Goal: Transaction & Acquisition: Purchase product/service

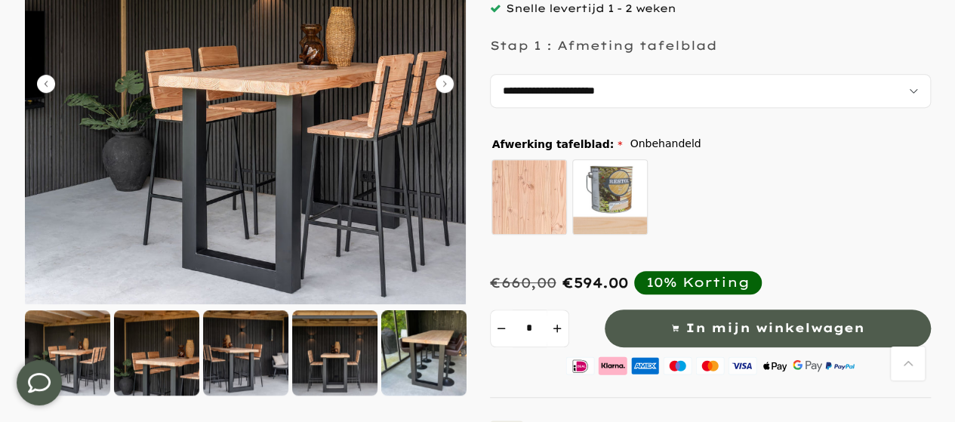
scroll to position [226, 0]
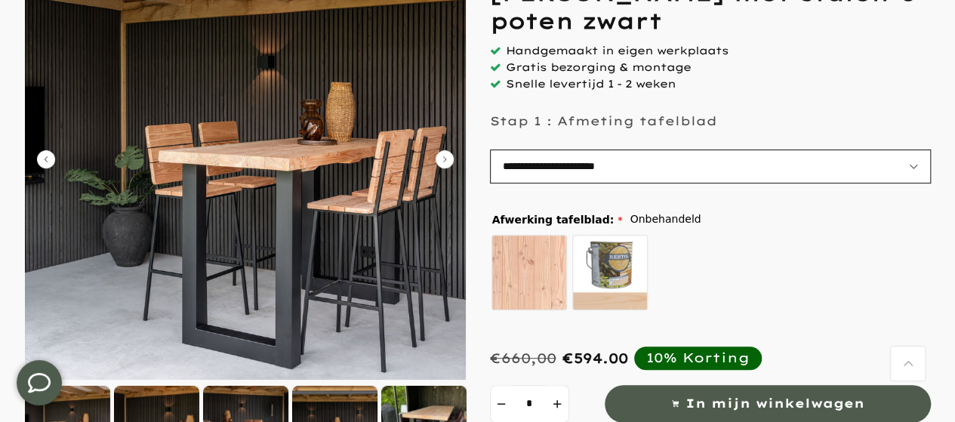
click at [912, 165] on select "**********" at bounding box center [710, 166] width 441 height 34
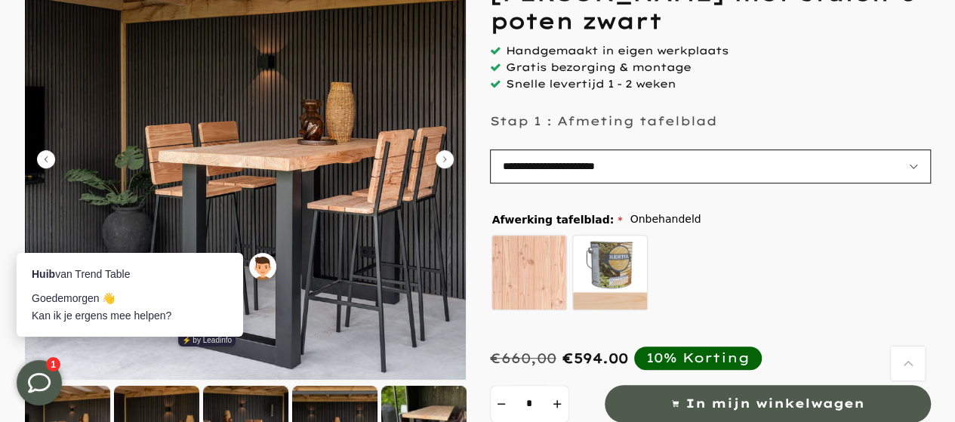
scroll to position [0, 0]
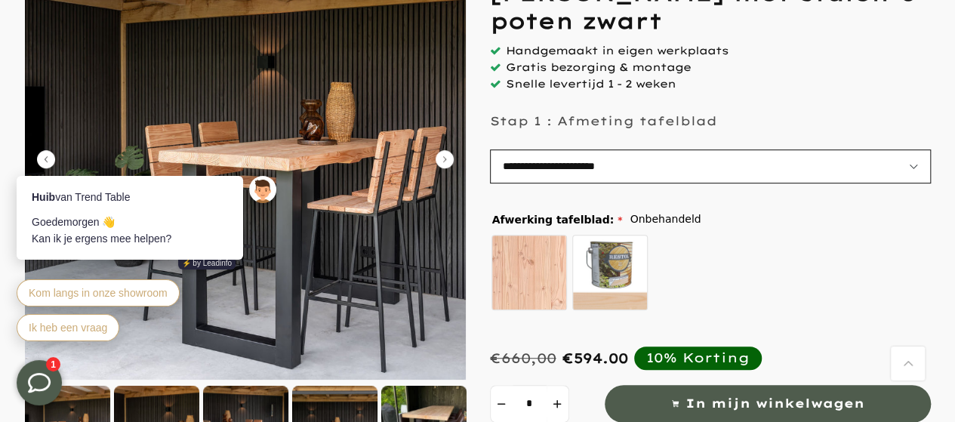
select select "**********"
click at [490, 149] on select "**********" at bounding box center [710, 166] width 441 height 34
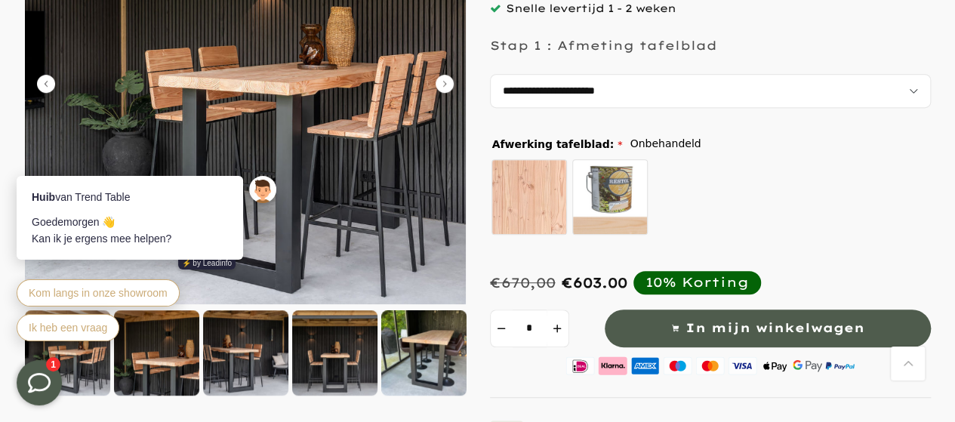
scroll to position [377, 0]
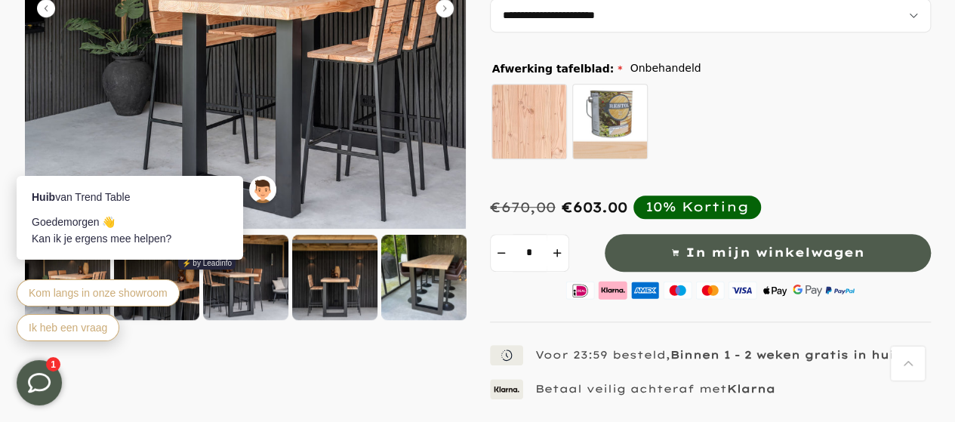
click at [342, 281] on div at bounding box center [334, 277] width 85 height 85
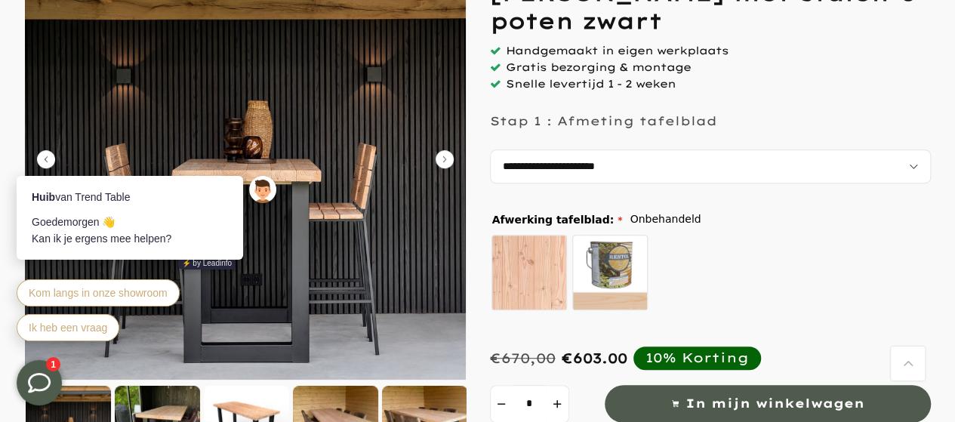
scroll to position [302, 0]
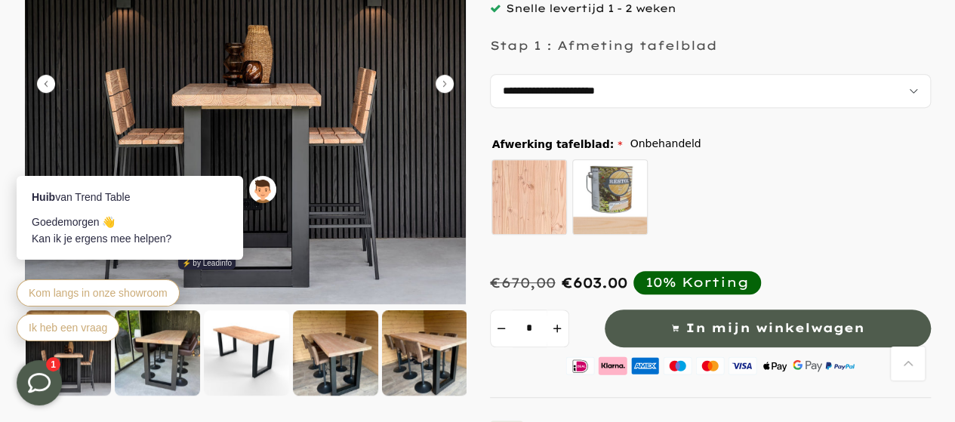
click at [448, 77] on icon "Carousel Next Arrow" at bounding box center [444, 84] width 18 height 18
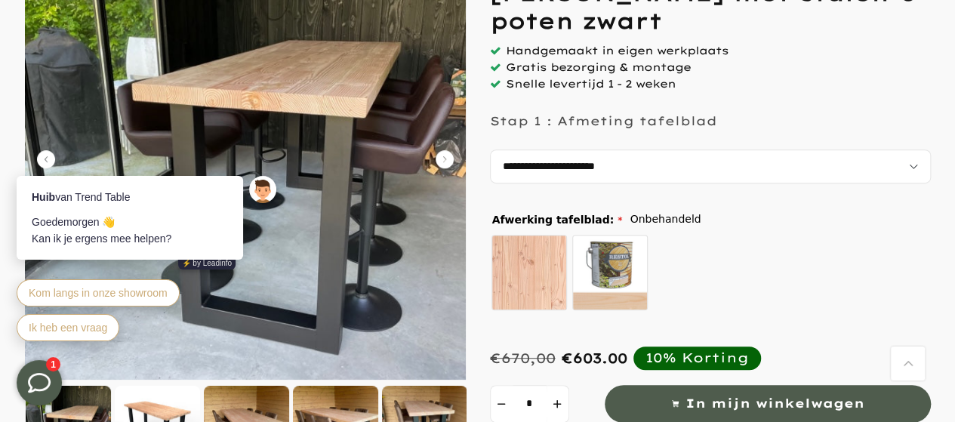
scroll to position [151, 0]
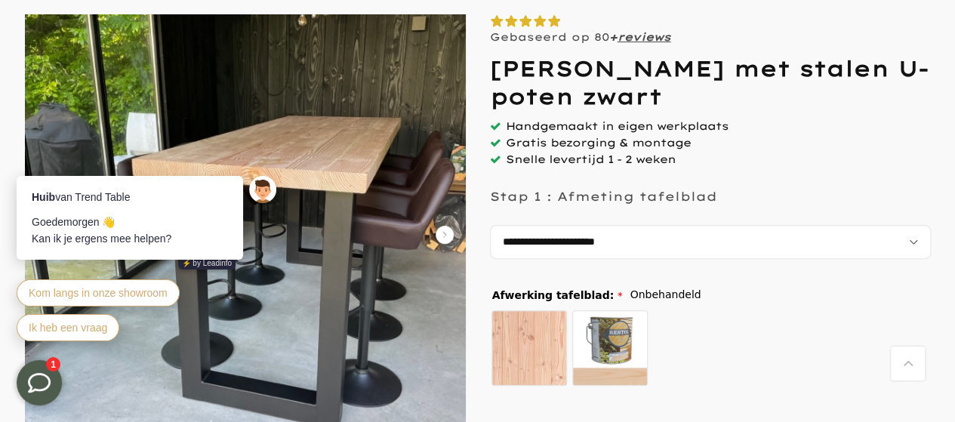
click at [448, 235] on icon "Carousel Next Arrow" at bounding box center [444, 235] width 18 height 18
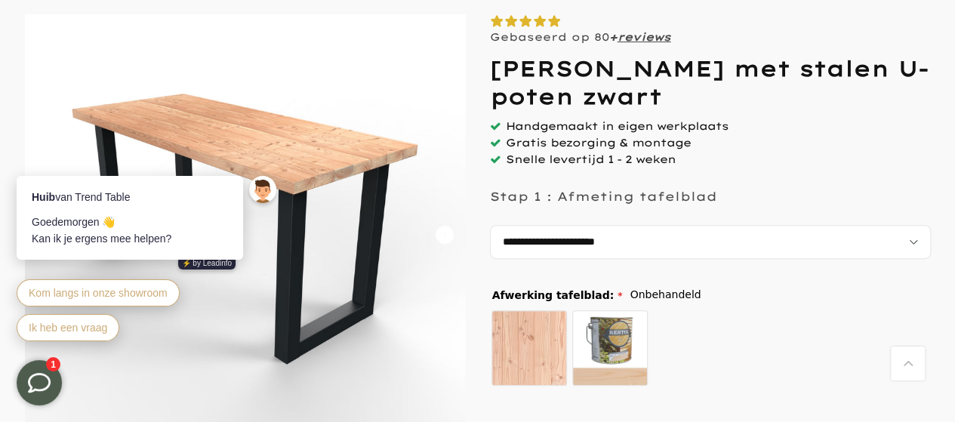
click at [448, 235] on icon "Carousel Next Arrow" at bounding box center [444, 235] width 18 height 18
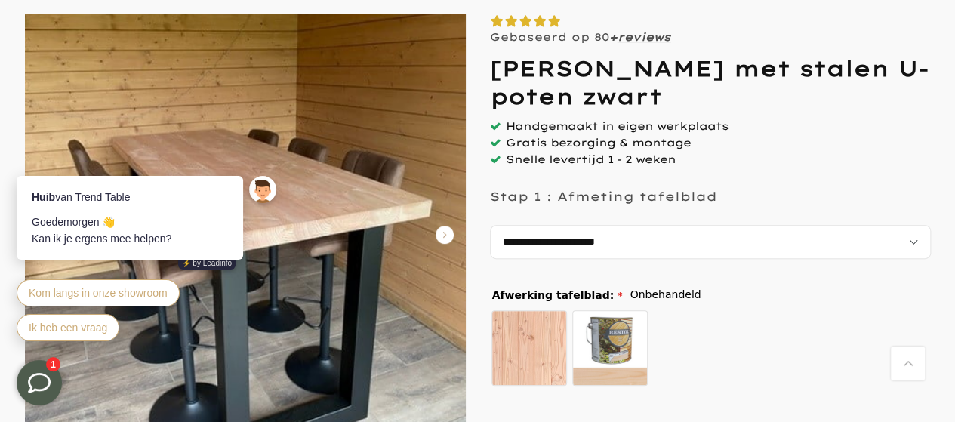
click at [448, 235] on icon "Carousel Next Arrow" at bounding box center [444, 235] width 18 height 18
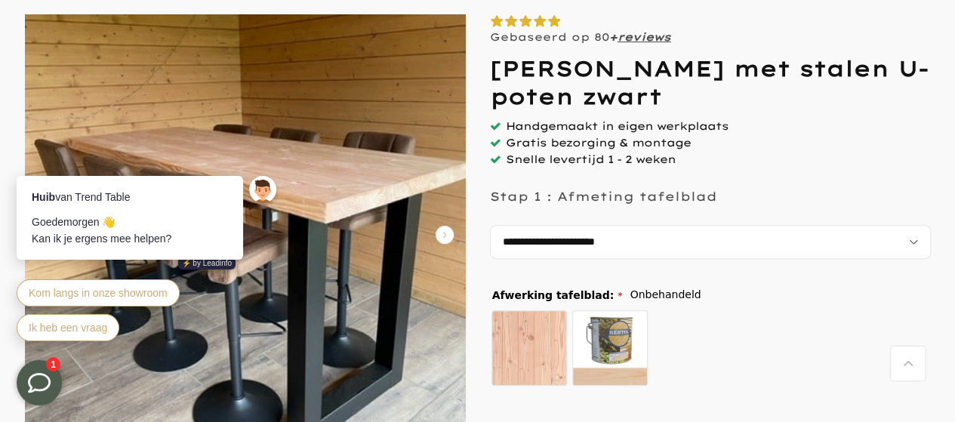
click at [448, 235] on icon "Carousel Next Arrow" at bounding box center [444, 235] width 18 height 18
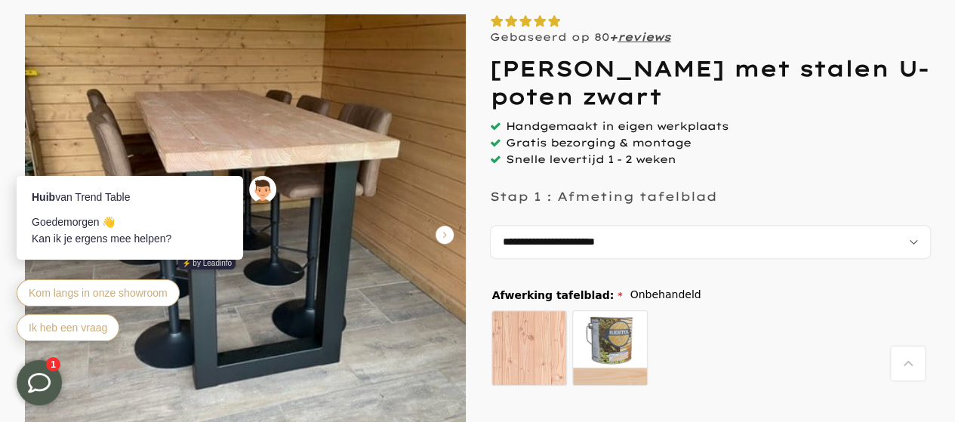
click at [448, 235] on icon "Carousel Next Arrow" at bounding box center [444, 235] width 18 height 18
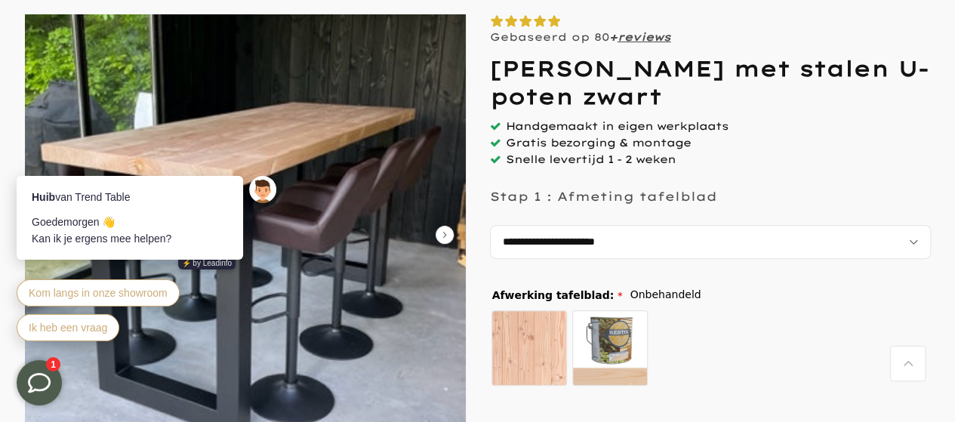
click at [448, 235] on icon "Carousel Next Arrow" at bounding box center [444, 235] width 18 height 18
